Goal: Transaction & Acquisition: Register for event/course

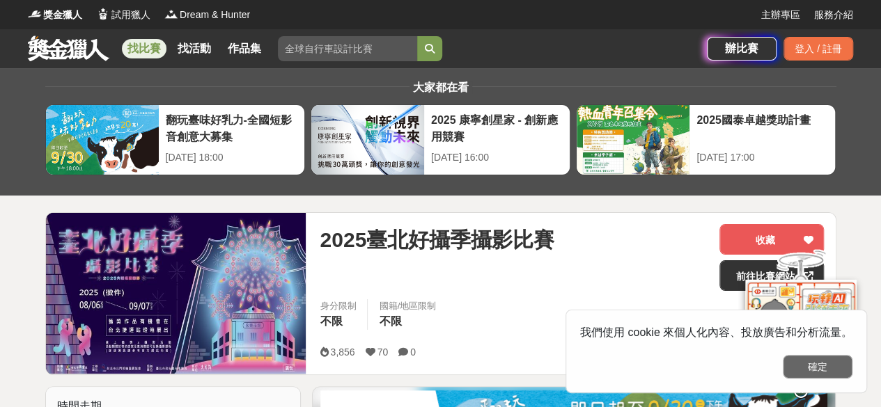
click at [815, 372] on button "確定" at bounding box center [818, 367] width 70 height 24
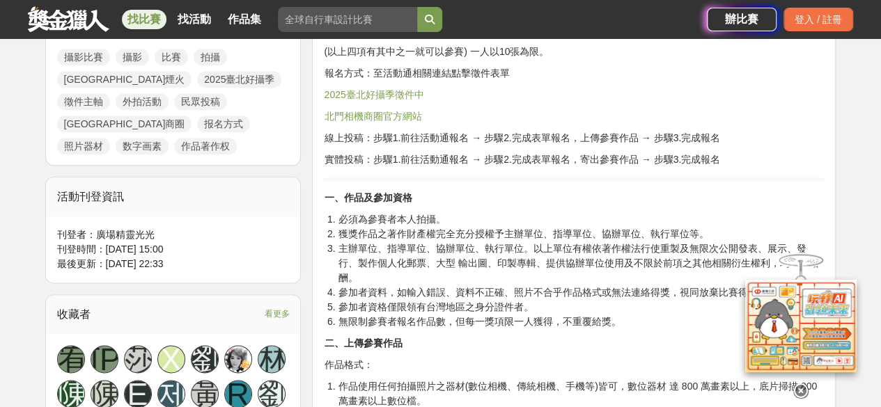
scroll to position [696, 0]
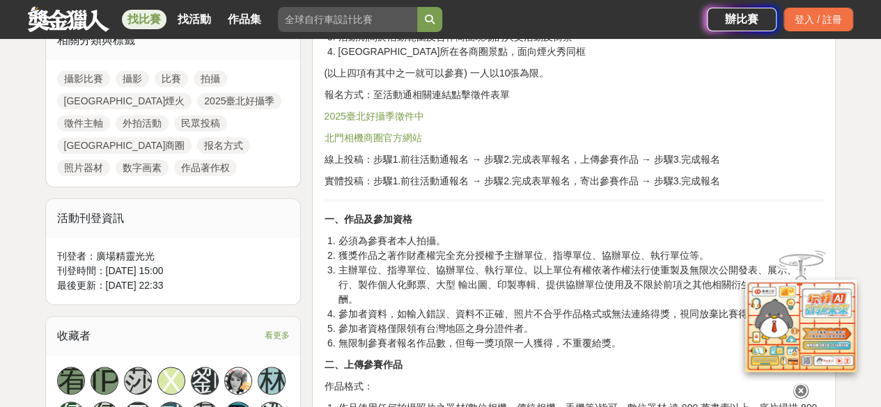
click at [393, 118] on span "2025臺北好攝季徵件中" at bounding box center [374, 116] width 100 height 11
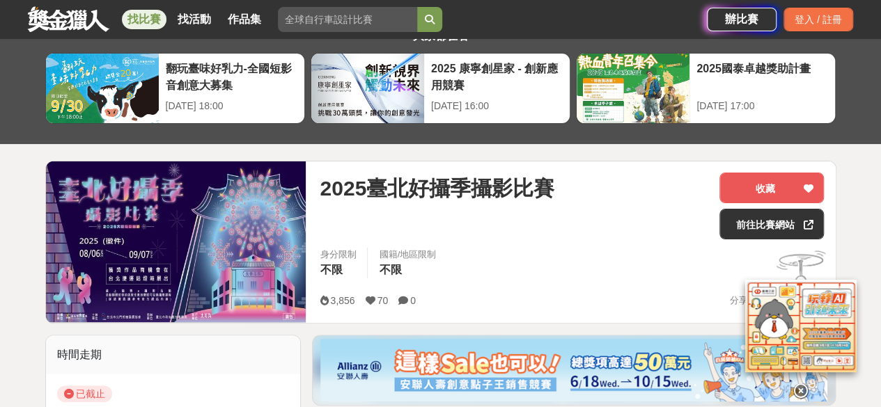
scroll to position [139, 0]
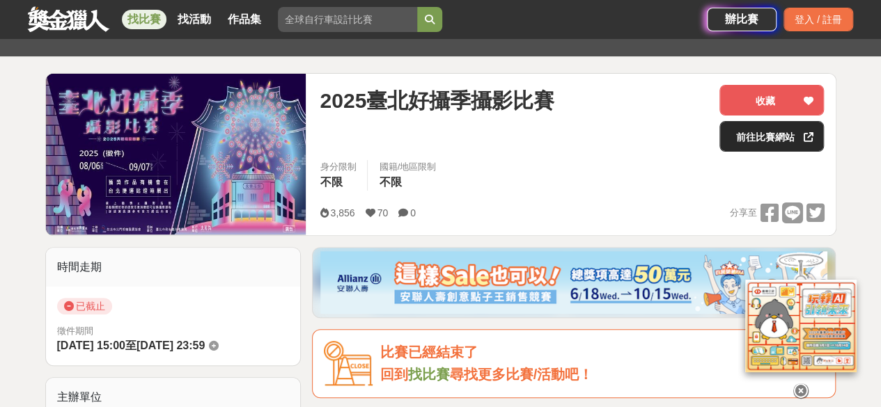
click at [753, 132] on link "前往比賽網站" at bounding box center [771, 136] width 104 height 31
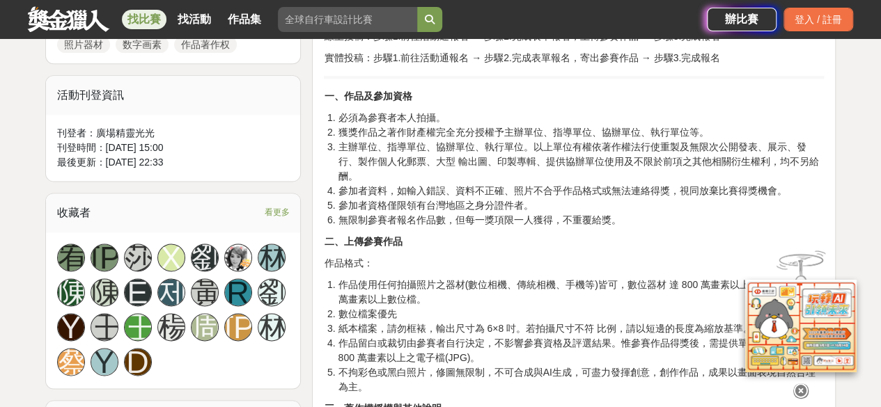
scroll to position [627, 0]
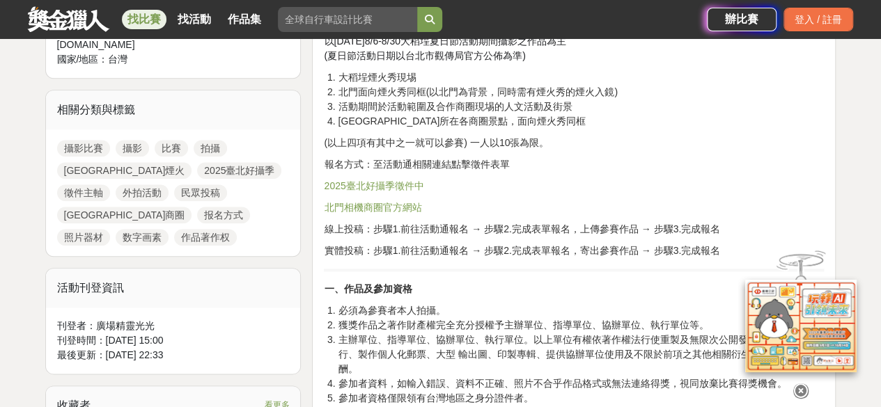
click at [389, 204] on span "北門相機商圈官方網站" at bounding box center [372, 207] width 97 height 11
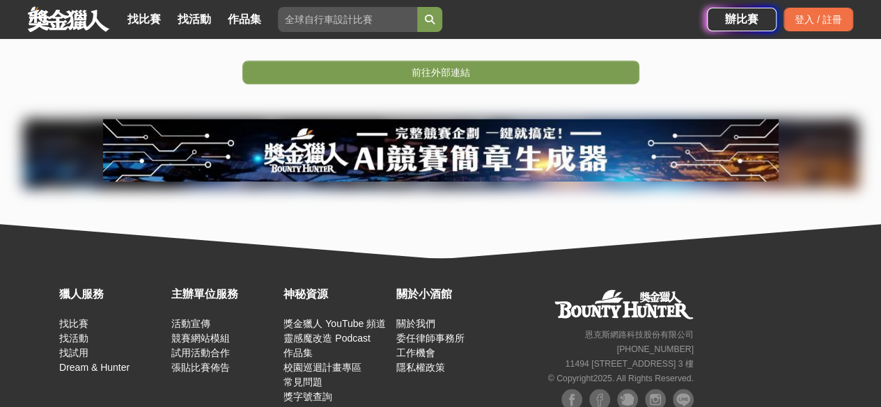
scroll to position [418, 0]
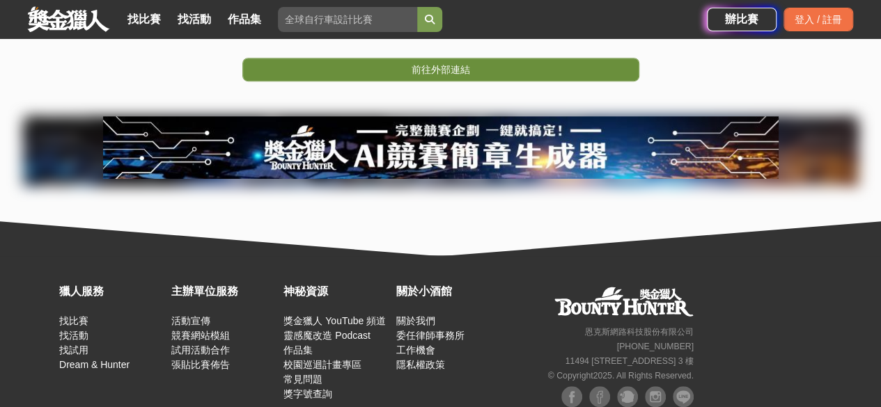
click at [426, 65] on span "前往外部連結" at bounding box center [441, 69] width 58 height 11
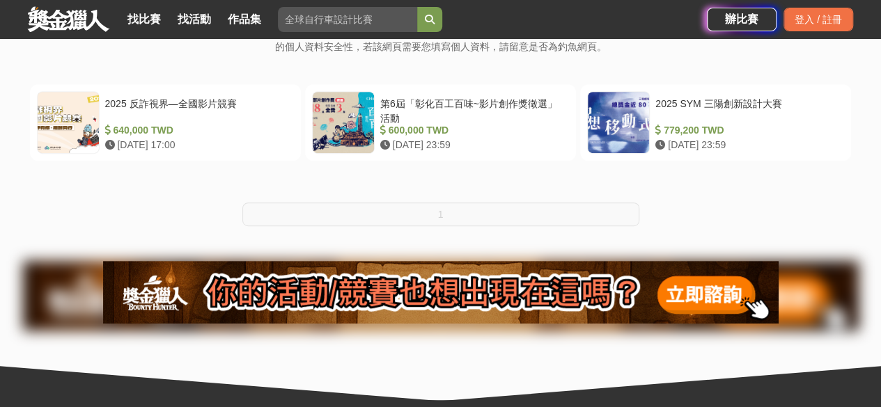
scroll to position [348, 0]
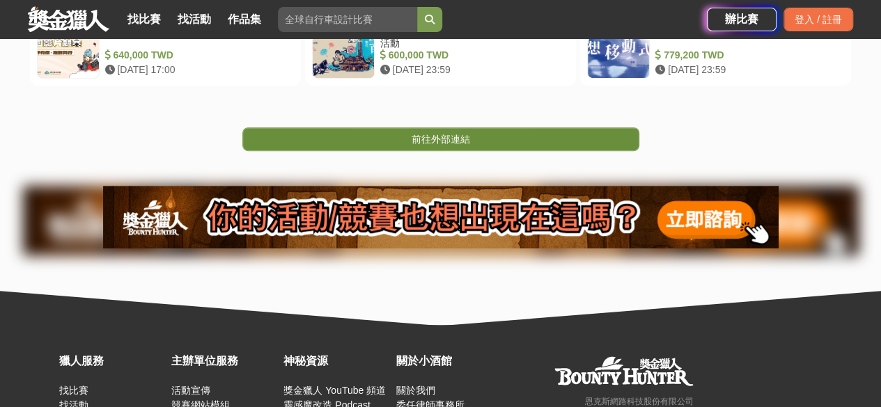
click at [439, 137] on span "前往外部連結" at bounding box center [441, 139] width 58 height 11
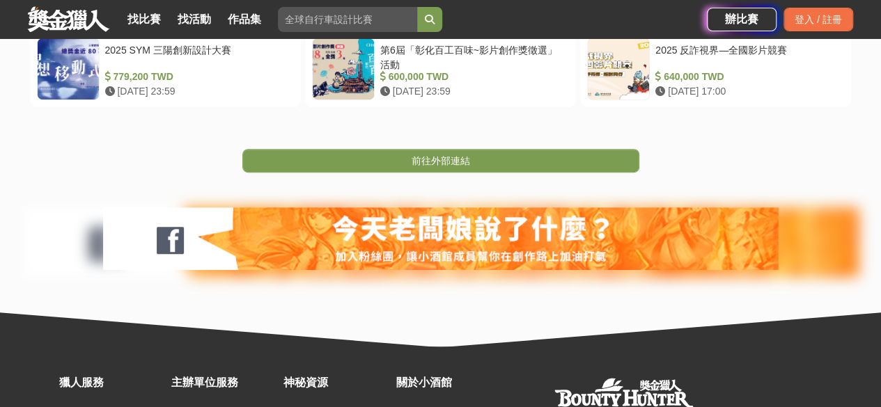
scroll to position [348, 0]
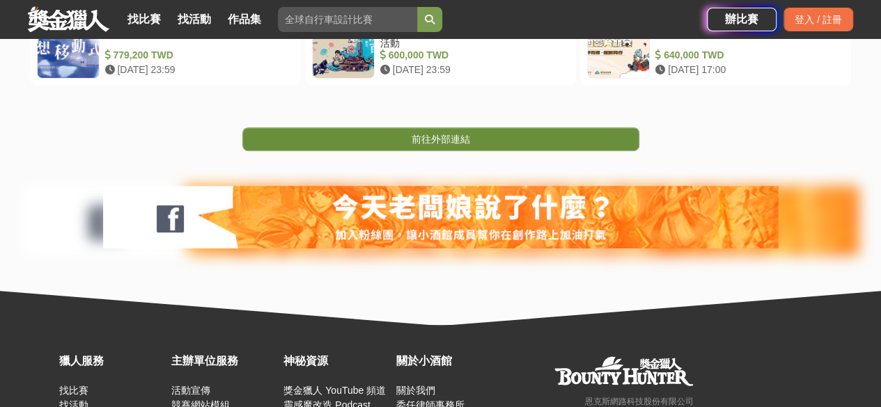
click at [435, 139] on span "前往外部連結" at bounding box center [441, 139] width 58 height 11
